Goal: Information Seeking & Learning: Learn about a topic

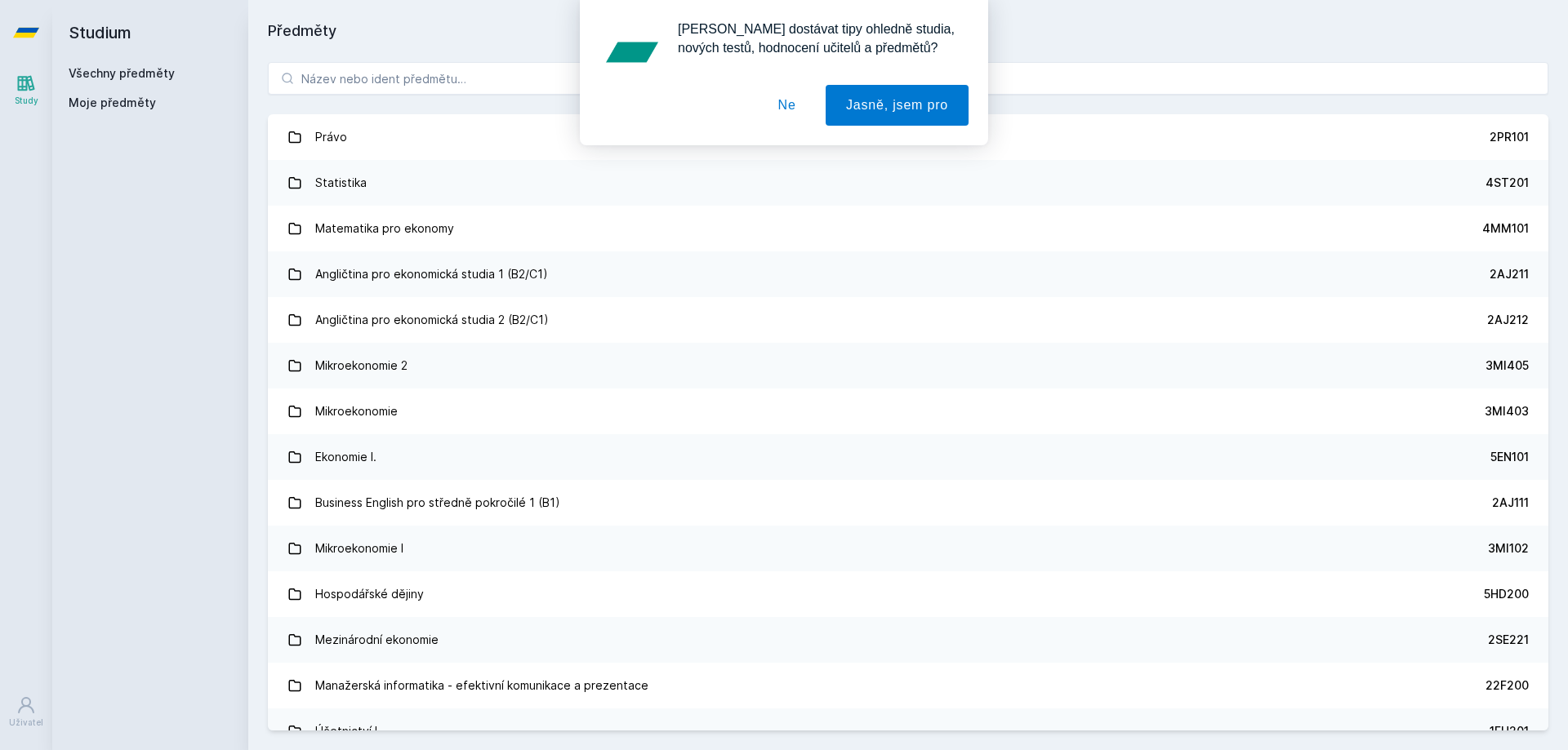
click at [463, 81] on div "[PERSON_NAME] dostávat tipy ohledně studia, nových testů, hodnocení učitelů a p…" at bounding box center [784, 73] width 1568 height 145
click at [783, 108] on button "Ne" at bounding box center [787, 105] width 59 height 40
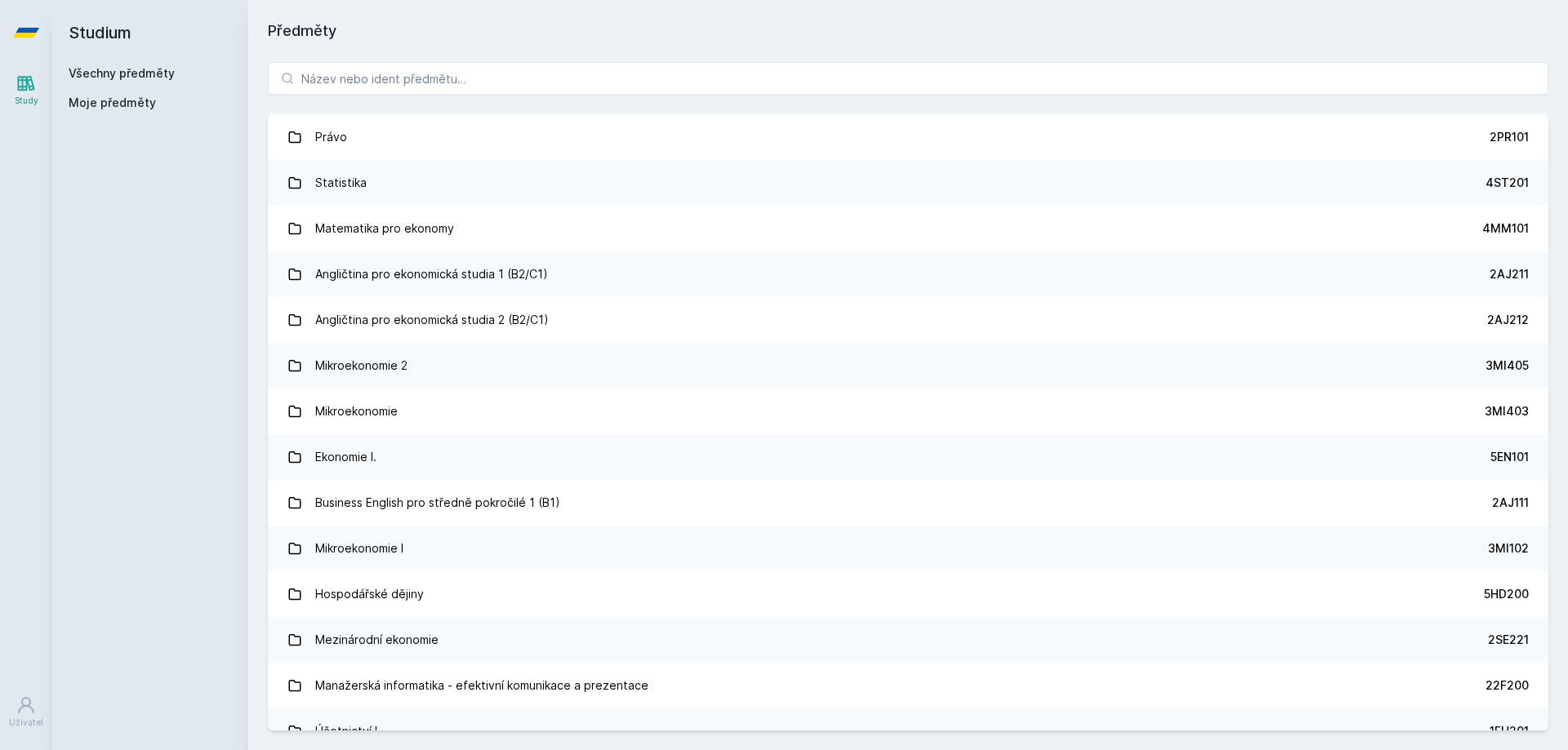
click at [581, 78] on div "[PERSON_NAME] dostávat tipy ohledně studia, nových testů, hodnocení učitelů a p…" at bounding box center [784, 73] width 1568 height 145
click at [566, 78] on input "a" at bounding box center [908, 78] width 1280 height 33
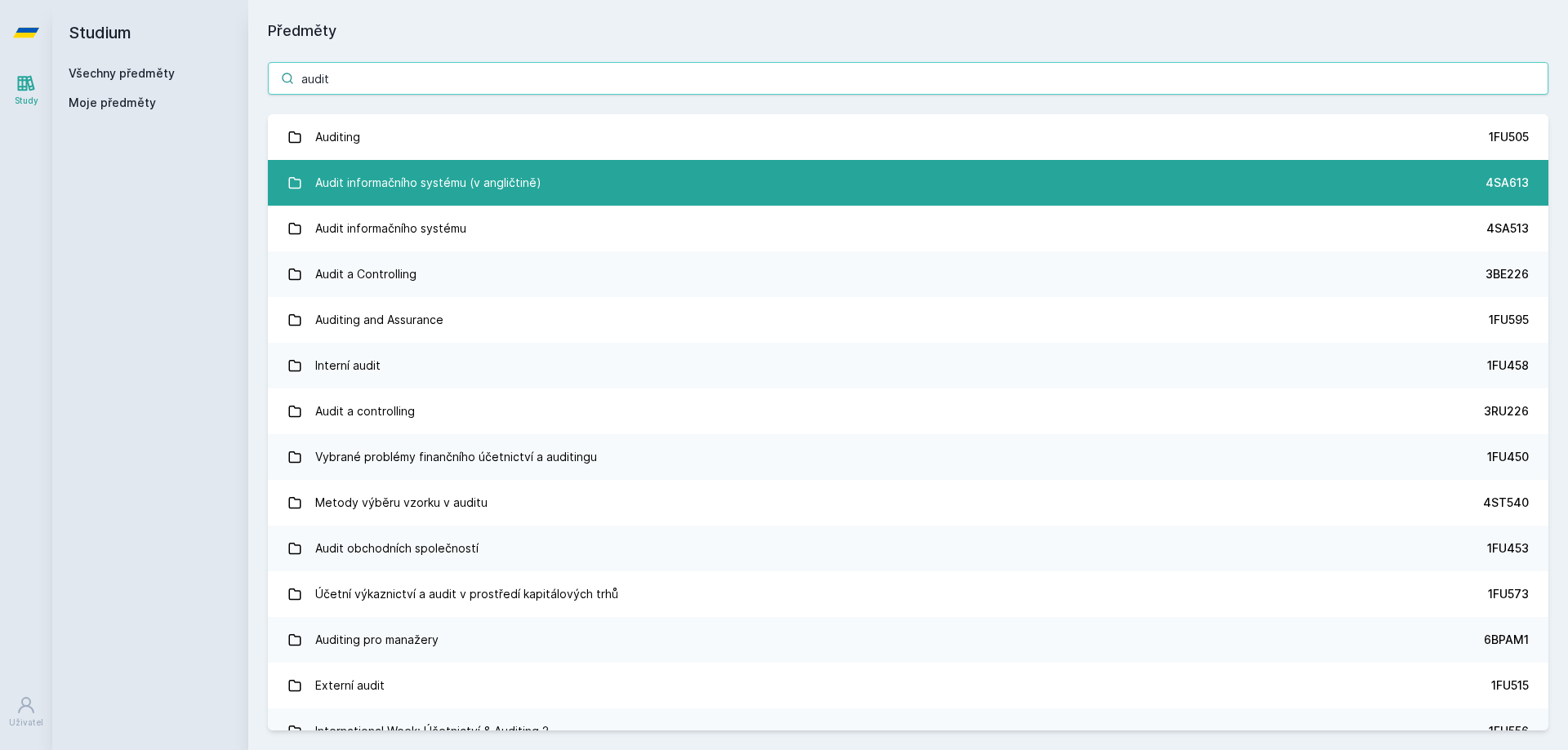
type input "audit"
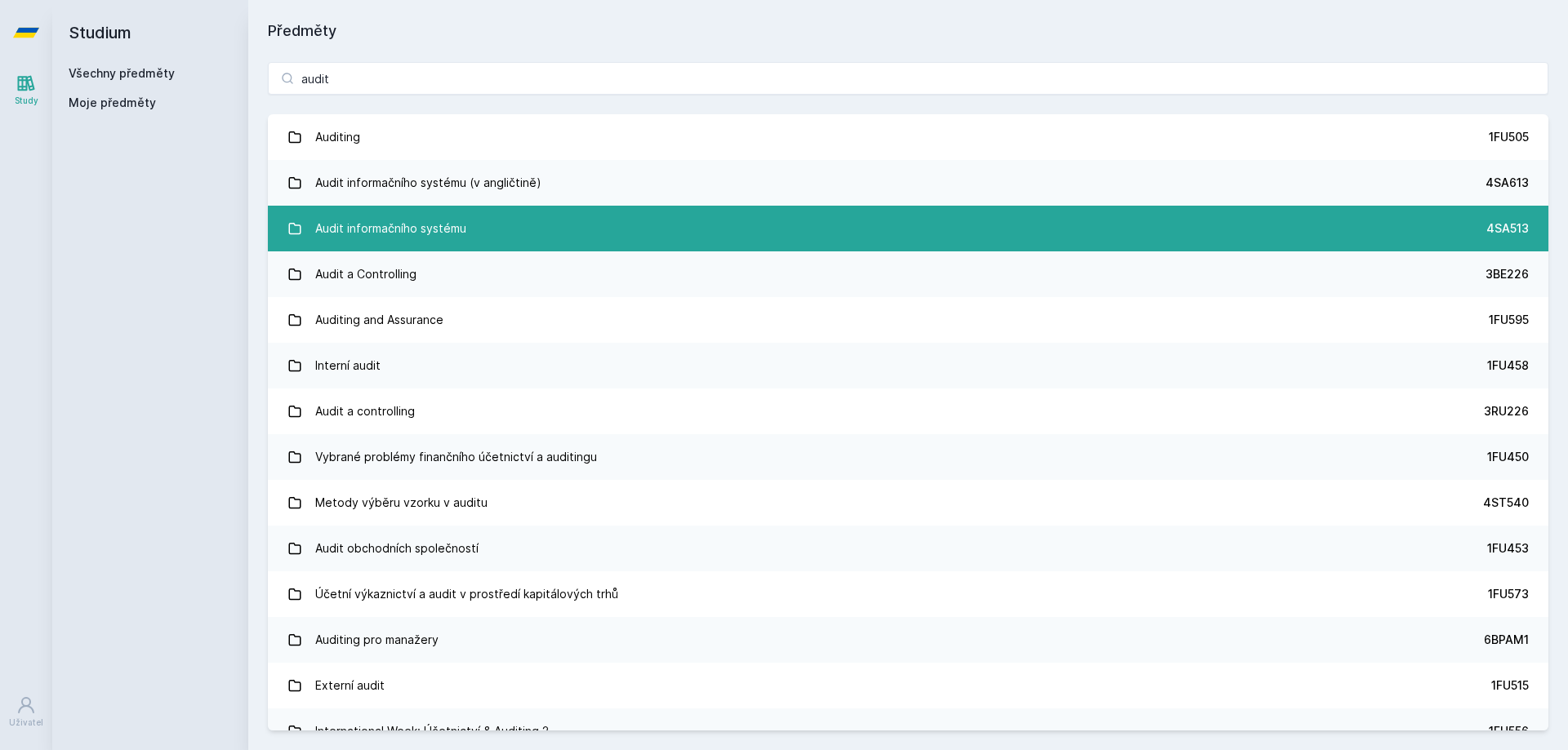
click at [515, 231] on link "Audit informačního systému 4SA513" at bounding box center [908, 229] width 1280 height 46
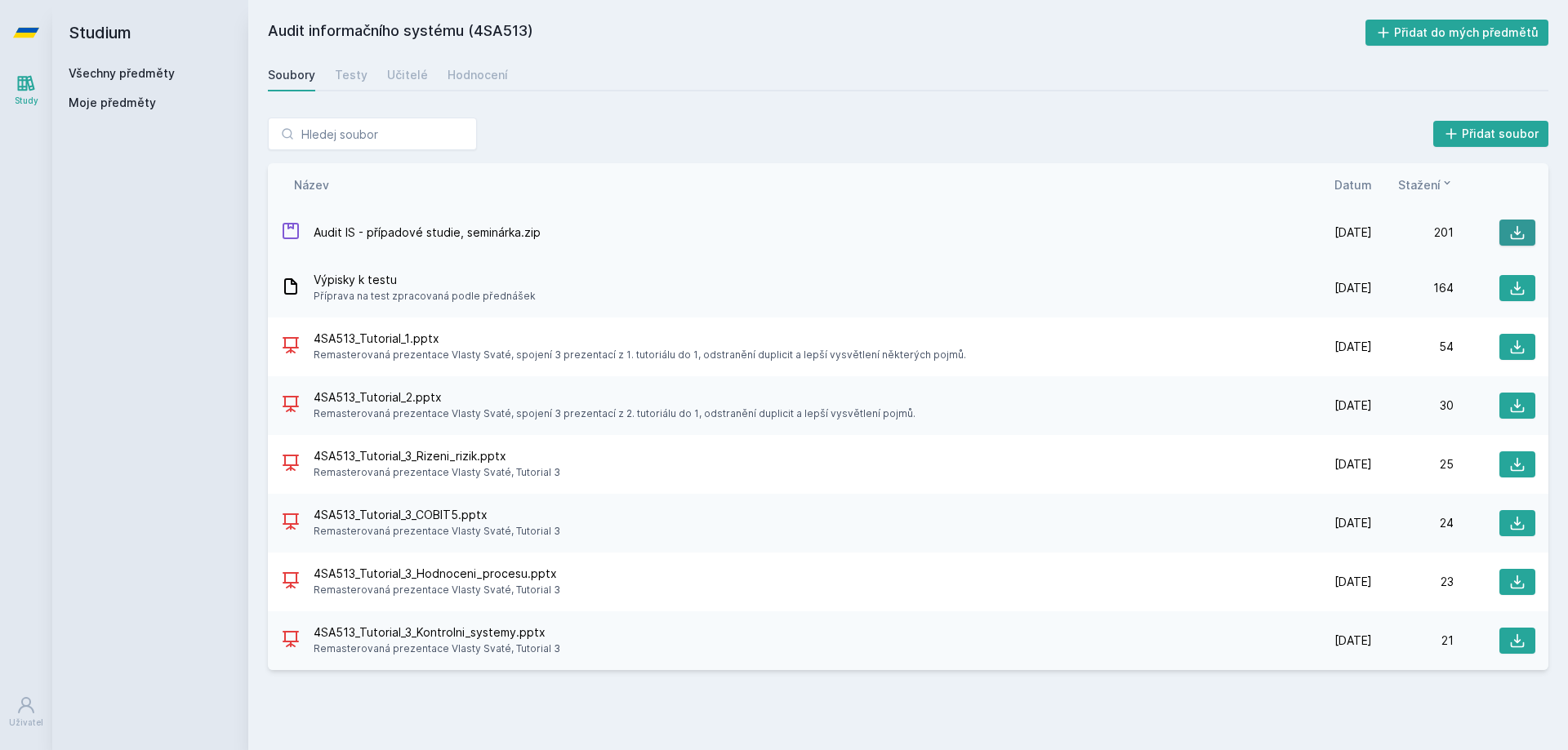
click at [1526, 234] on button at bounding box center [1516, 233] width 36 height 26
